Goal: Task Accomplishment & Management: Use online tool/utility

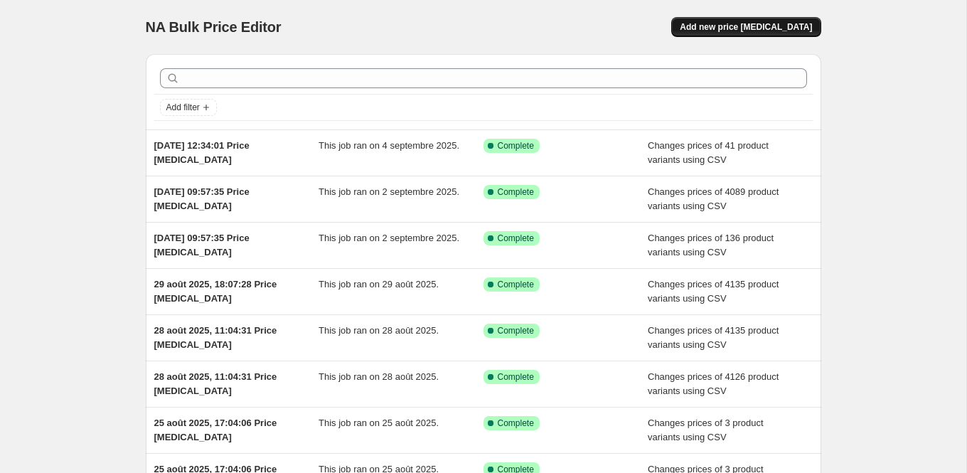
click at [728, 21] on span "Add new price [MEDICAL_DATA]" at bounding box center [746, 26] width 132 height 11
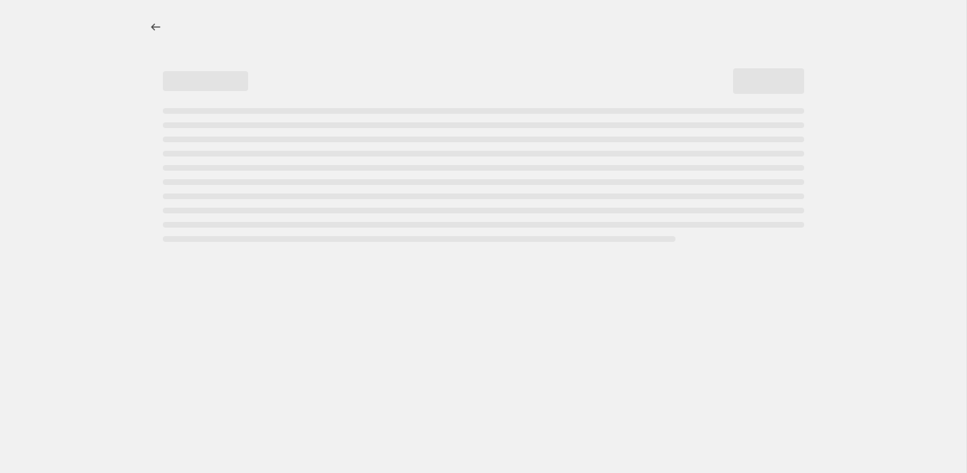
select select "percentage"
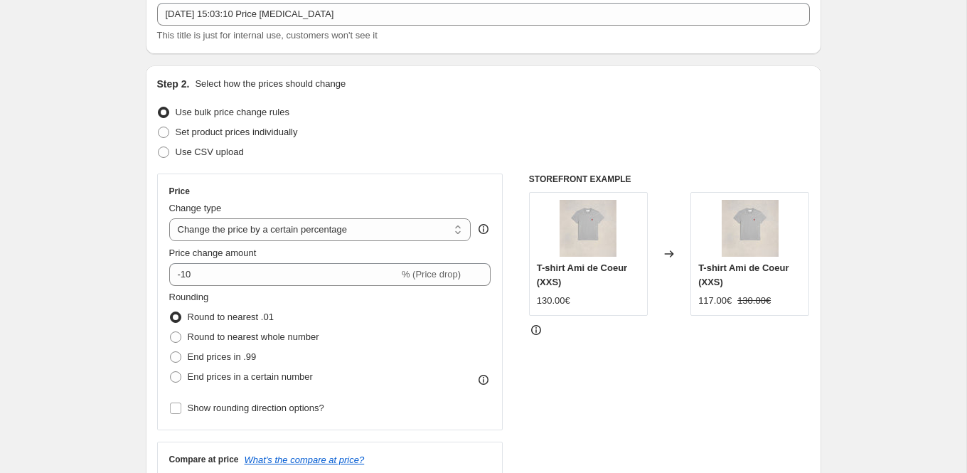
scroll to position [101, 0]
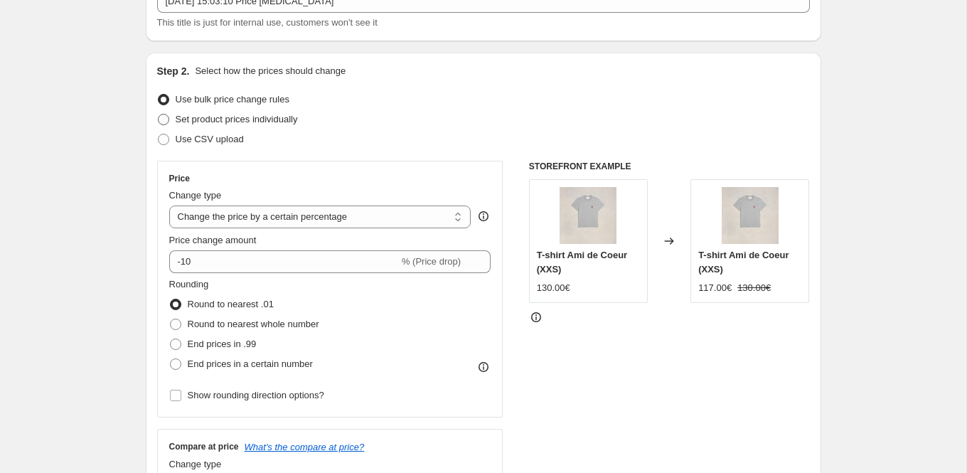
click at [281, 117] on span "Set product prices individually" at bounding box center [237, 119] width 122 height 11
click at [159, 115] on input "Set product prices individually" at bounding box center [158, 114] width 1 height 1
radio input "true"
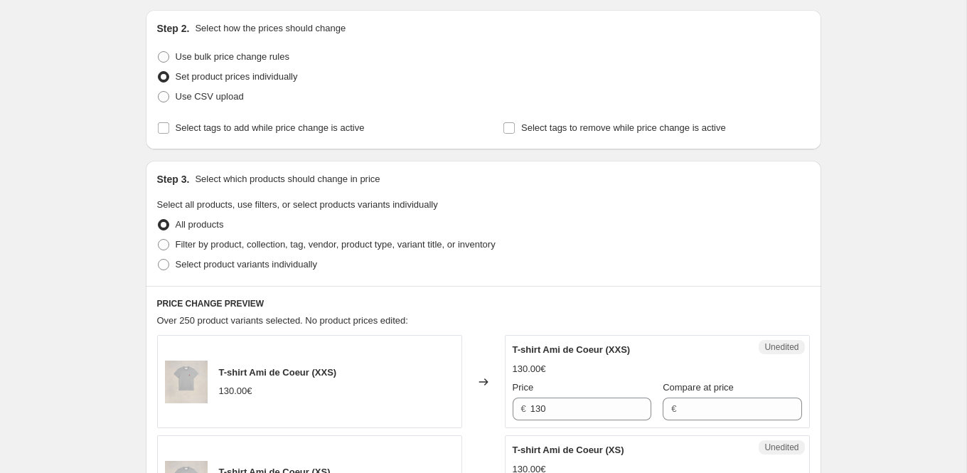
scroll to position [160, 0]
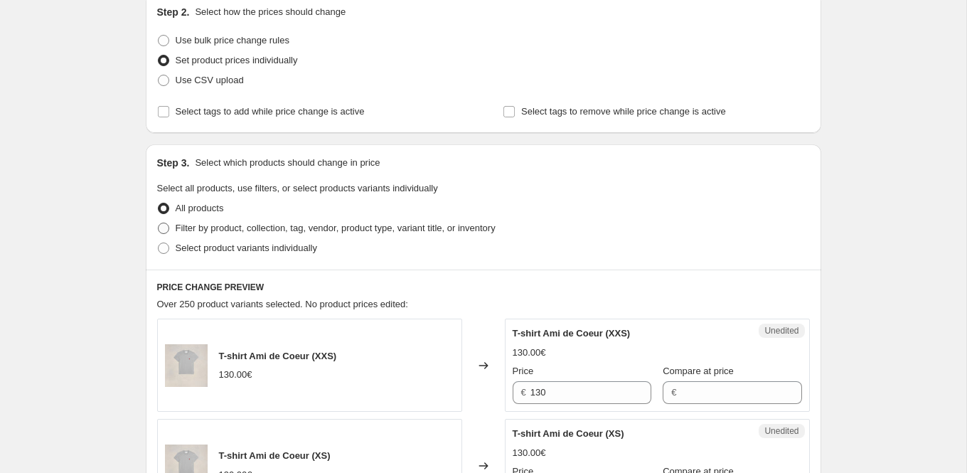
click at [307, 236] on label "Filter by product, collection, tag, vendor, product type, variant title, or inv…" at bounding box center [326, 228] width 339 height 20
click at [159, 223] on input "Filter by product, collection, tag, vendor, product type, variant title, or inv…" at bounding box center [158, 223] width 1 height 1
radio input "true"
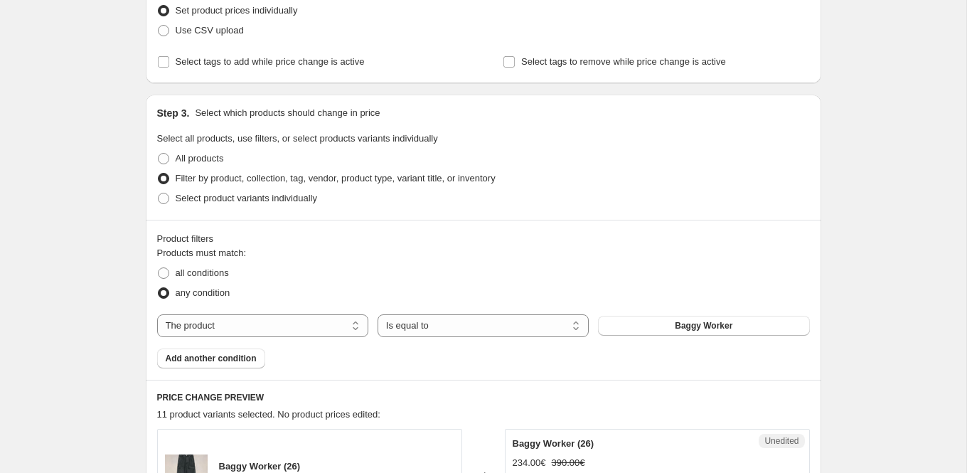
scroll to position [216, 0]
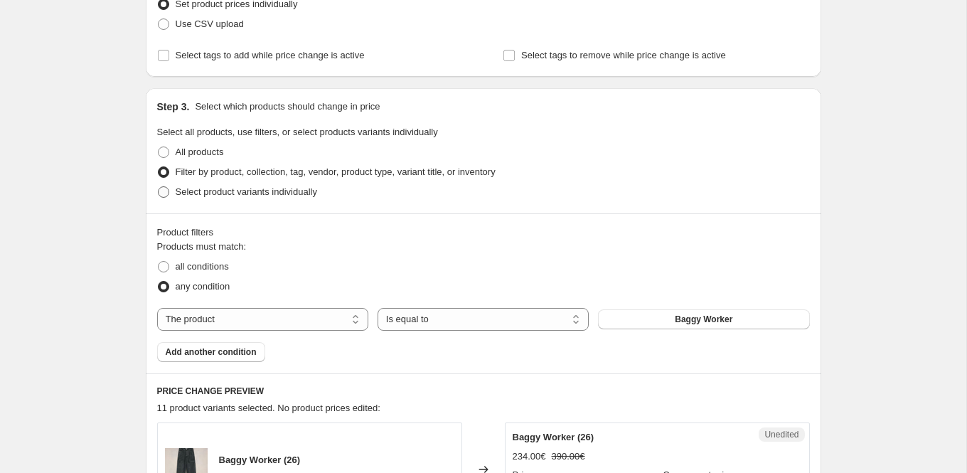
click at [288, 192] on span "Select product variants individually" at bounding box center [247, 191] width 142 height 11
click at [159, 187] on input "Select product variants individually" at bounding box center [158, 186] width 1 height 1
radio input "true"
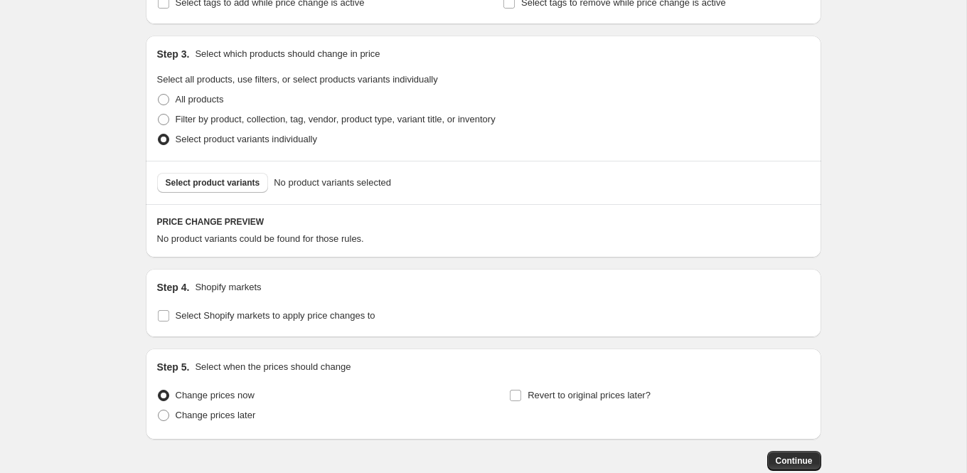
scroll to position [308, 0]
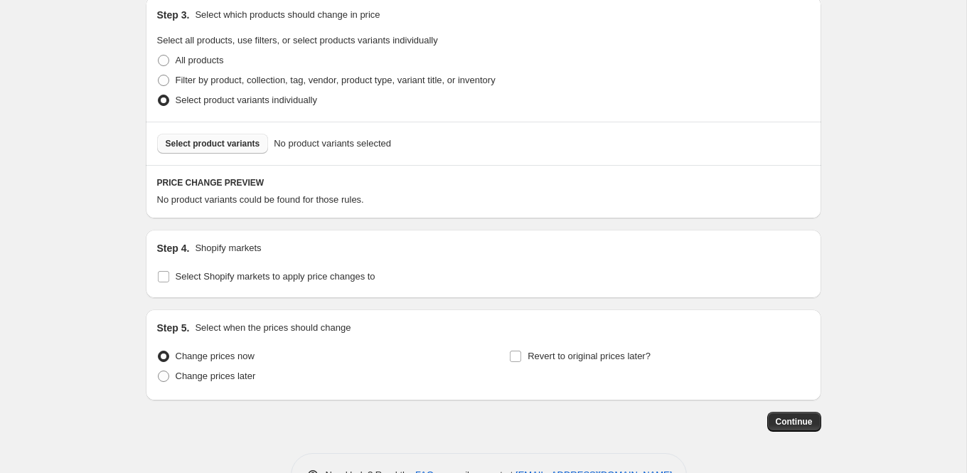
click at [239, 144] on span "Select product variants" at bounding box center [213, 143] width 95 height 11
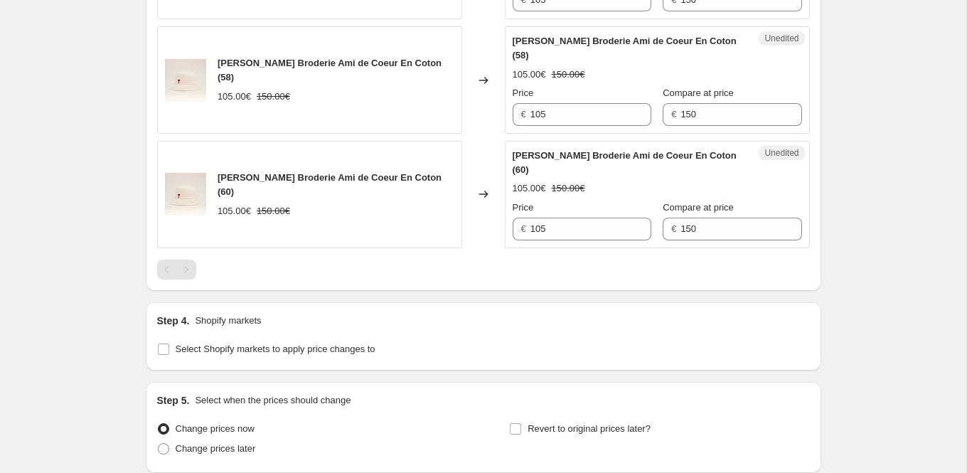
scroll to position [657, 0]
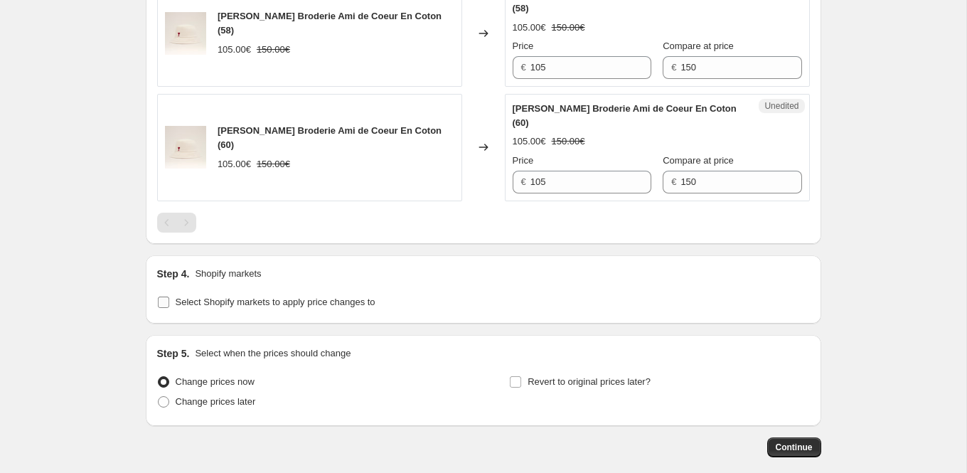
click at [321, 302] on span "Select Shopify markets to apply price changes to" at bounding box center [276, 302] width 200 height 11
click at [169, 302] on input "Select Shopify markets to apply price changes to" at bounding box center [163, 302] width 11 height 11
checkbox input "true"
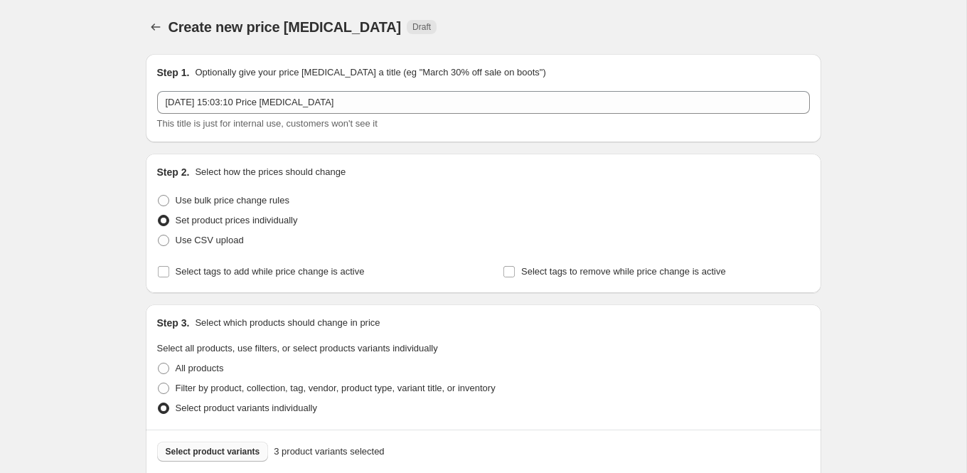
scroll to position [4514, 0]
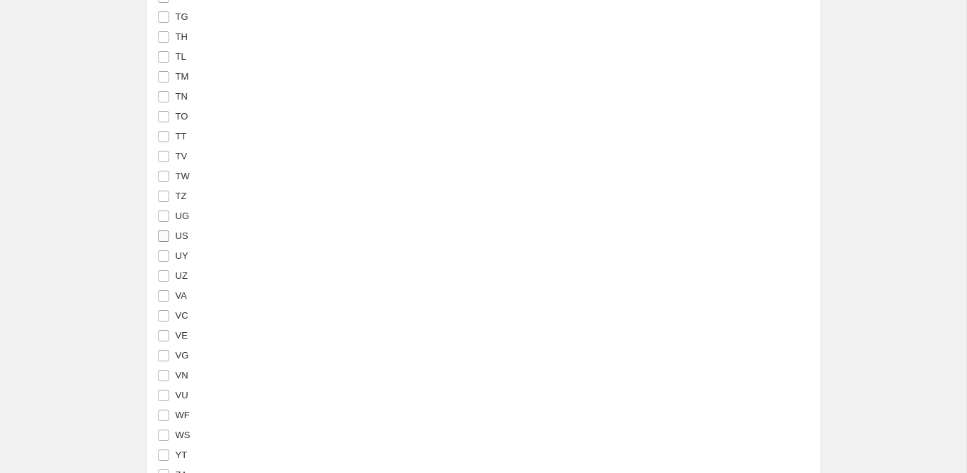
click at [164, 235] on input "US" at bounding box center [163, 235] width 11 height 11
checkbox input "true"
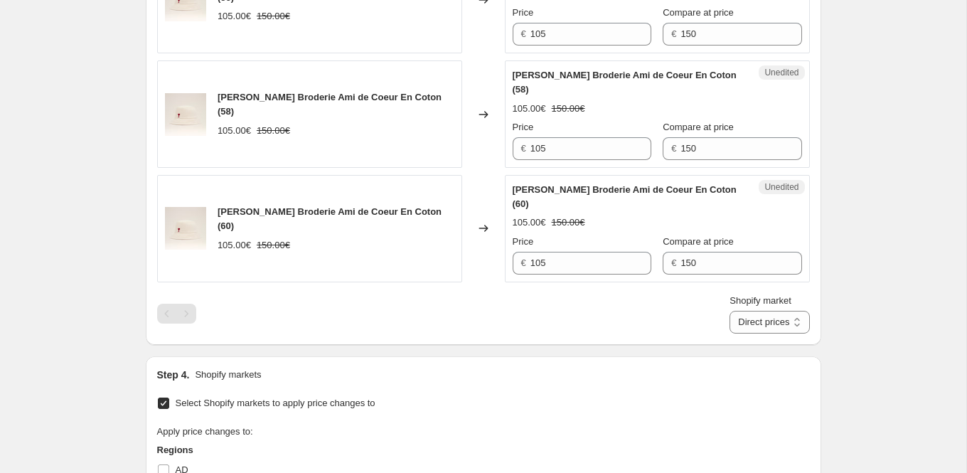
scroll to position [596, 0]
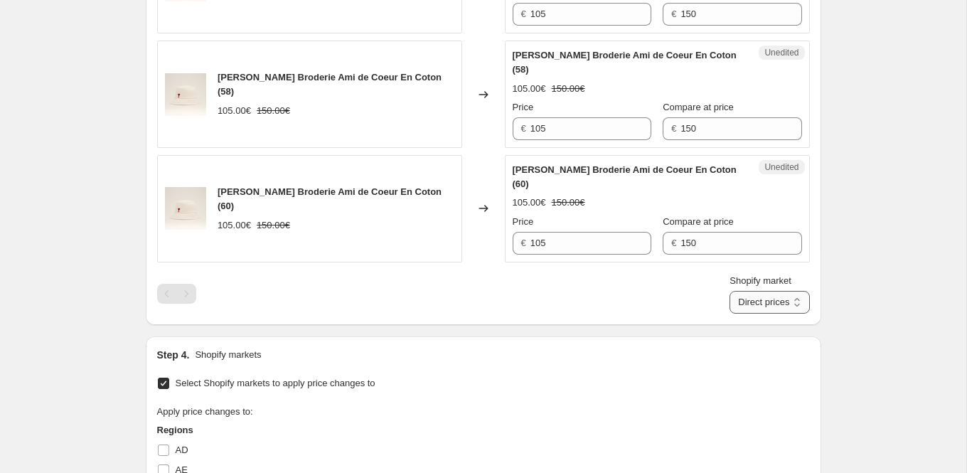
click at [765, 303] on select "Direct prices US" at bounding box center [770, 302] width 80 height 23
select select "78914027824"
click at [743, 314] on select "Direct prices US" at bounding box center [770, 302] width 80 height 23
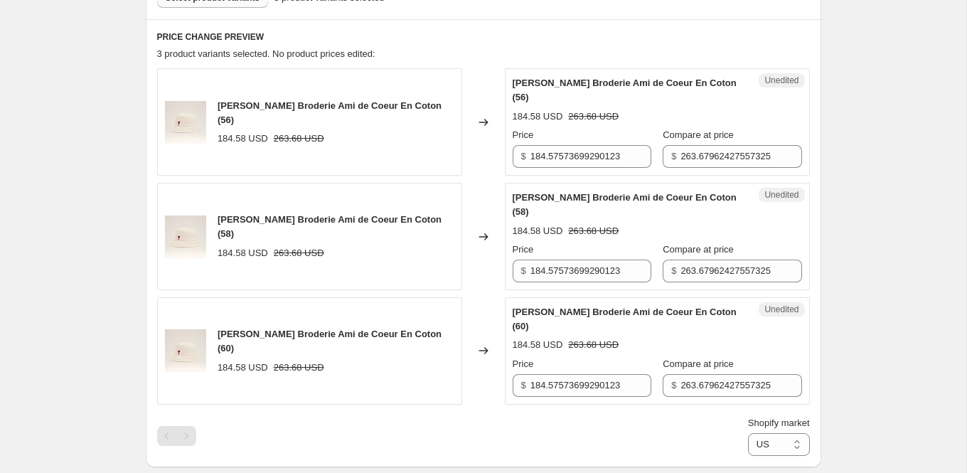
scroll to position [456, 0]
